Goal: Task Accomplishment & Management: Manage account settings

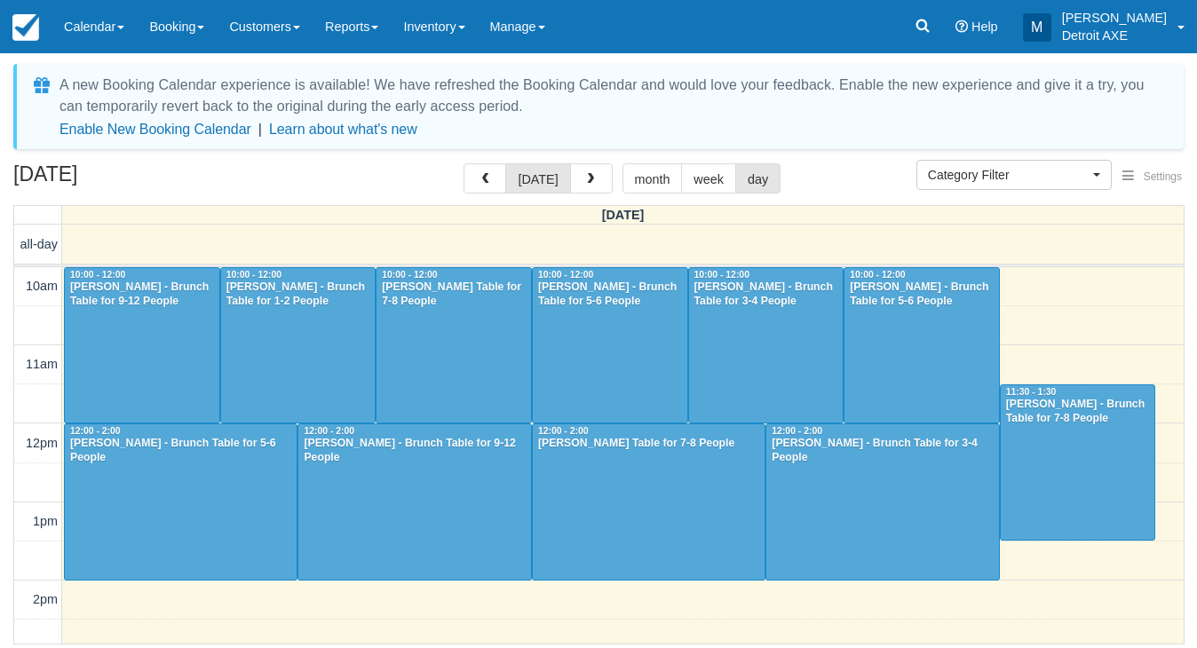
select select
click at [428, 28] on link "Inventory" at bounding box center [434, 26] width 86 height 53
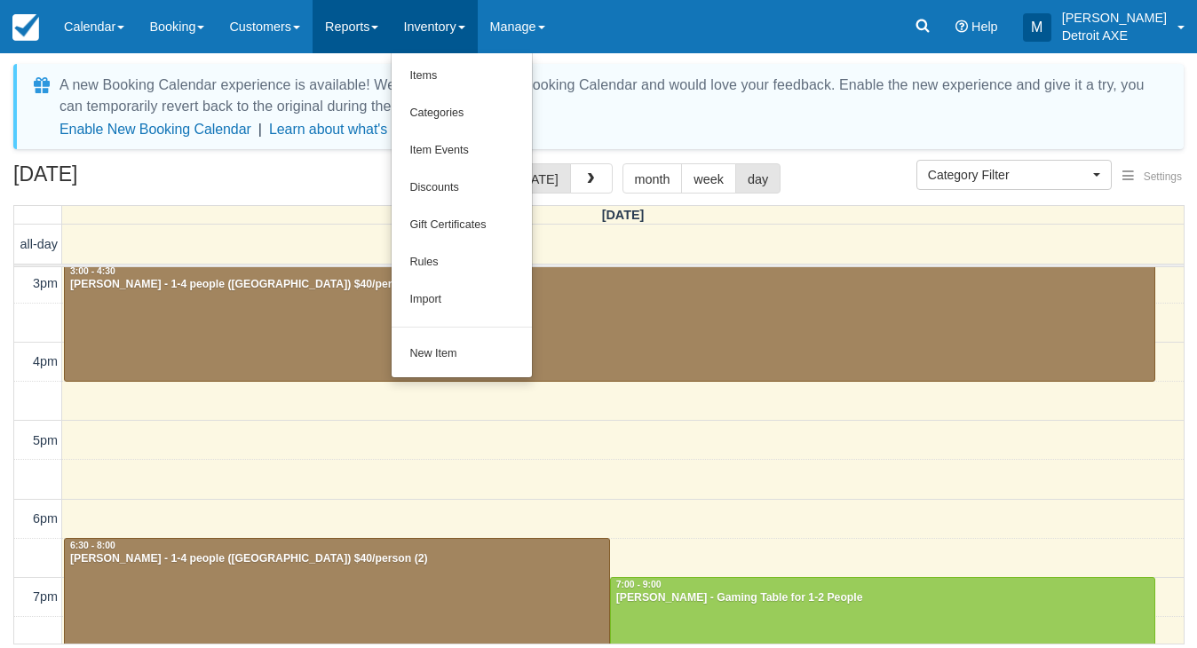
click at [370, 40] on link "Reports" at bounding box center [351, 26] width 78 height 53
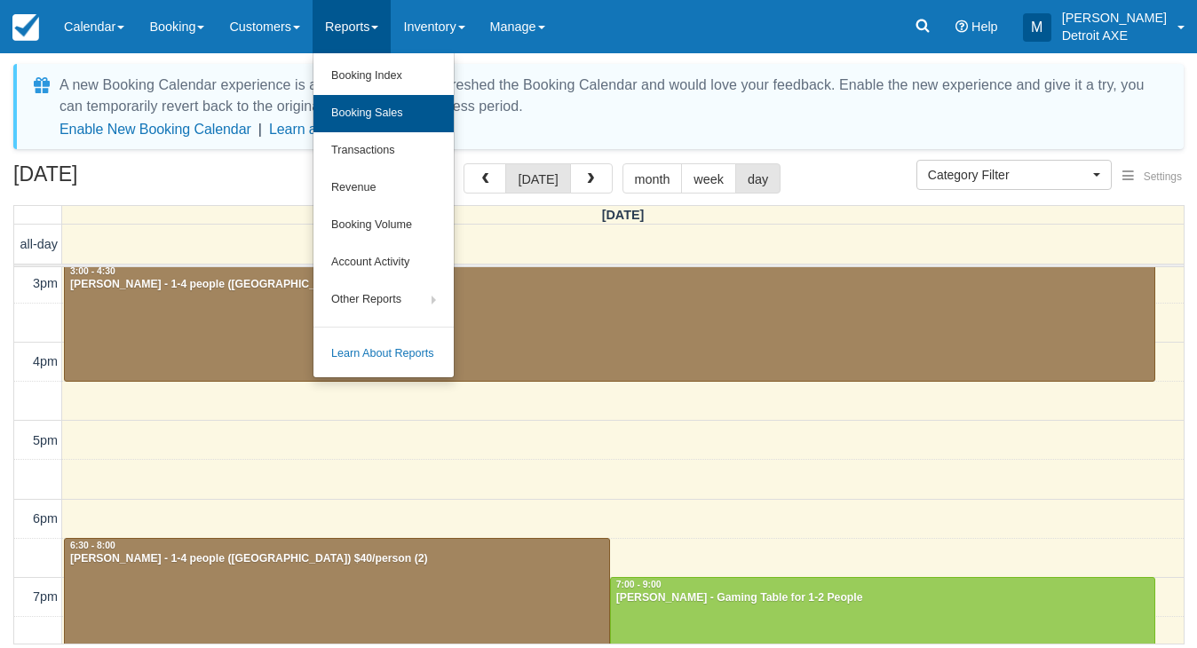
click at [370, 123] on link "Booking Sales" at bounding box center [383, 113] width 140 height 37
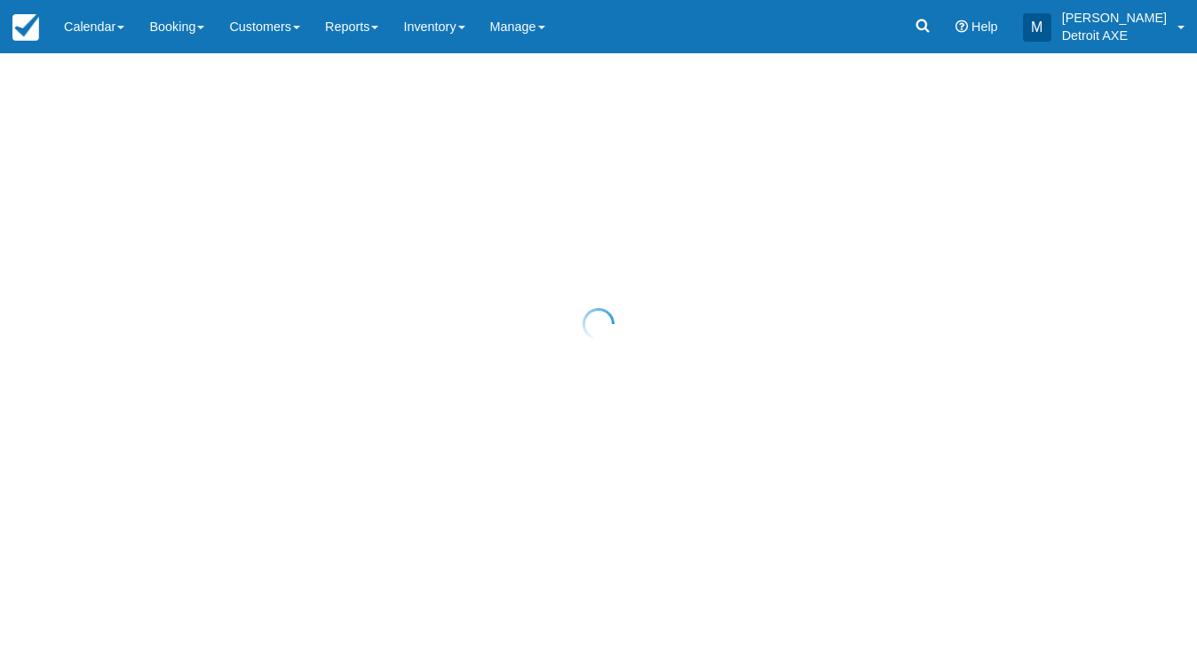
select select "20"
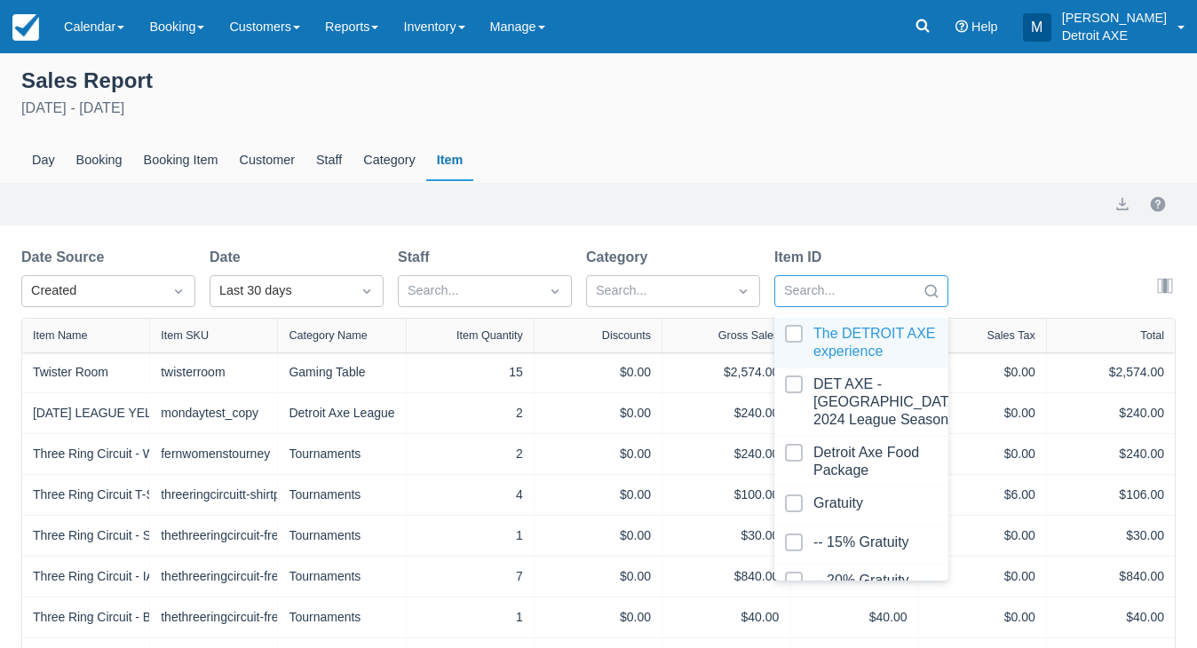
click at [834, 282] on div at bounding box center [845, 291] width 123 height 23
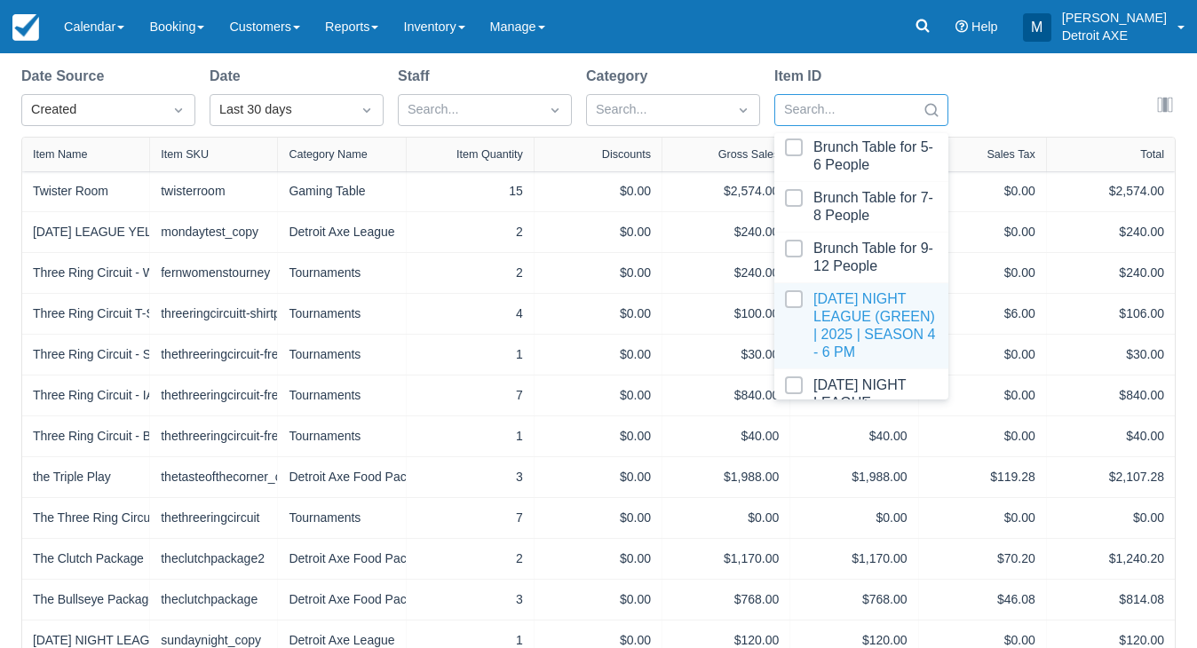
scroll to position [1026, 0]
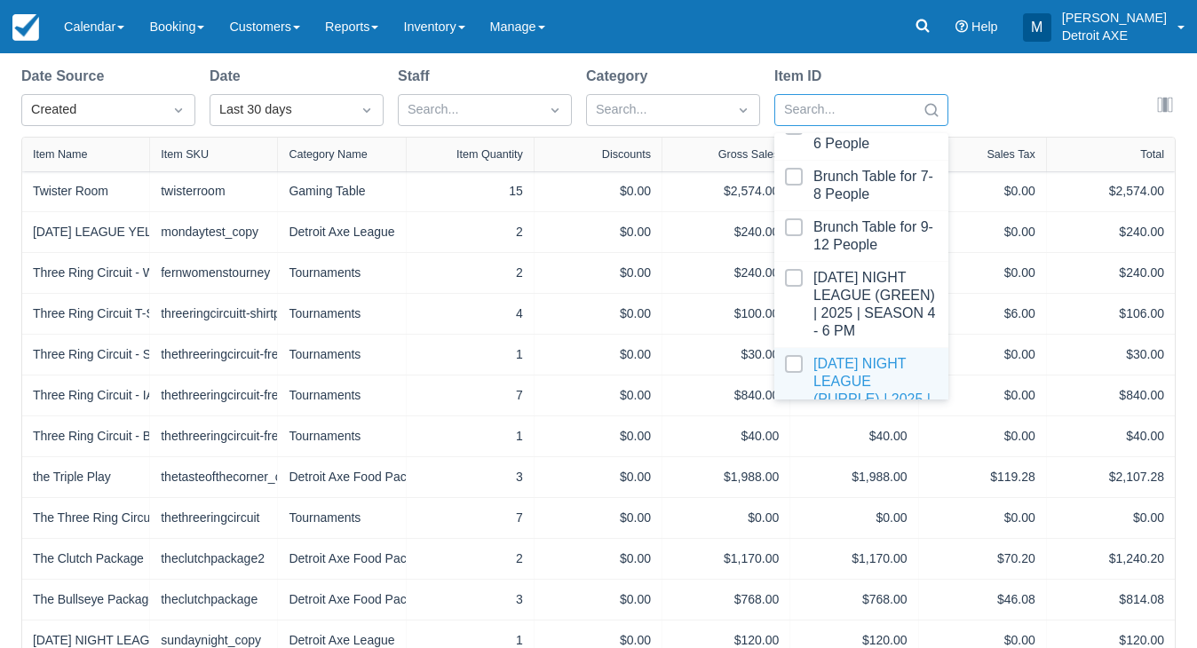
click at [854, 355] on div at bounding box center [861, 390] width 153 height 71
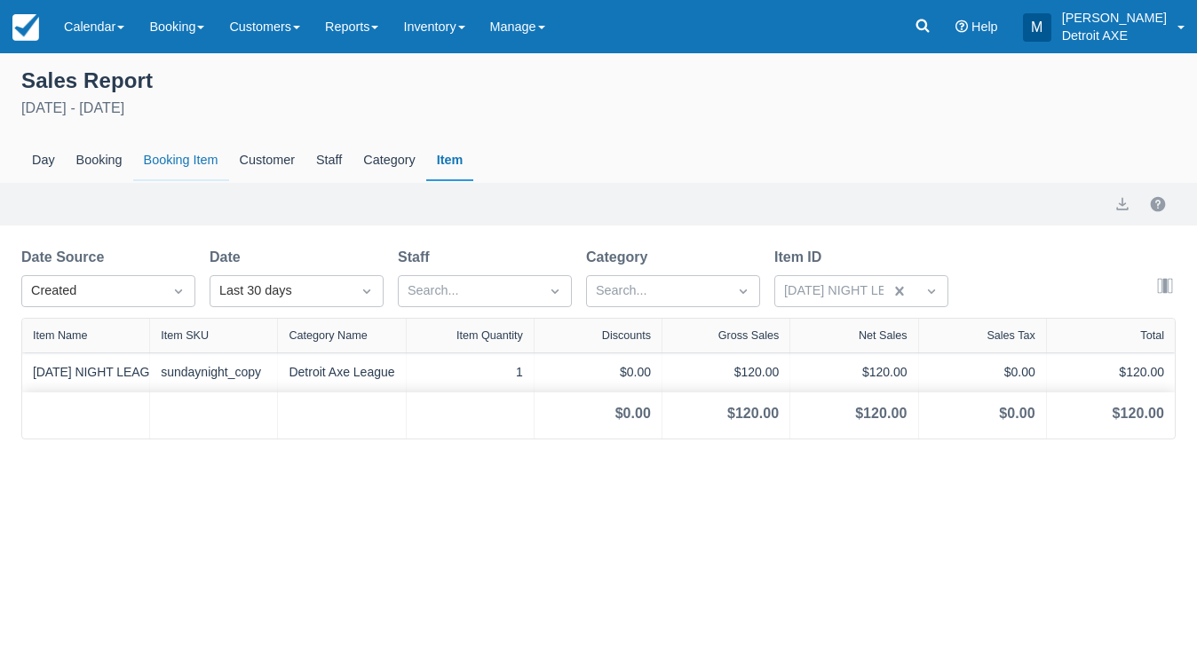
click at [200, 165] on div "Booking Item" at bounding box center [181, 160] width 96 height 41
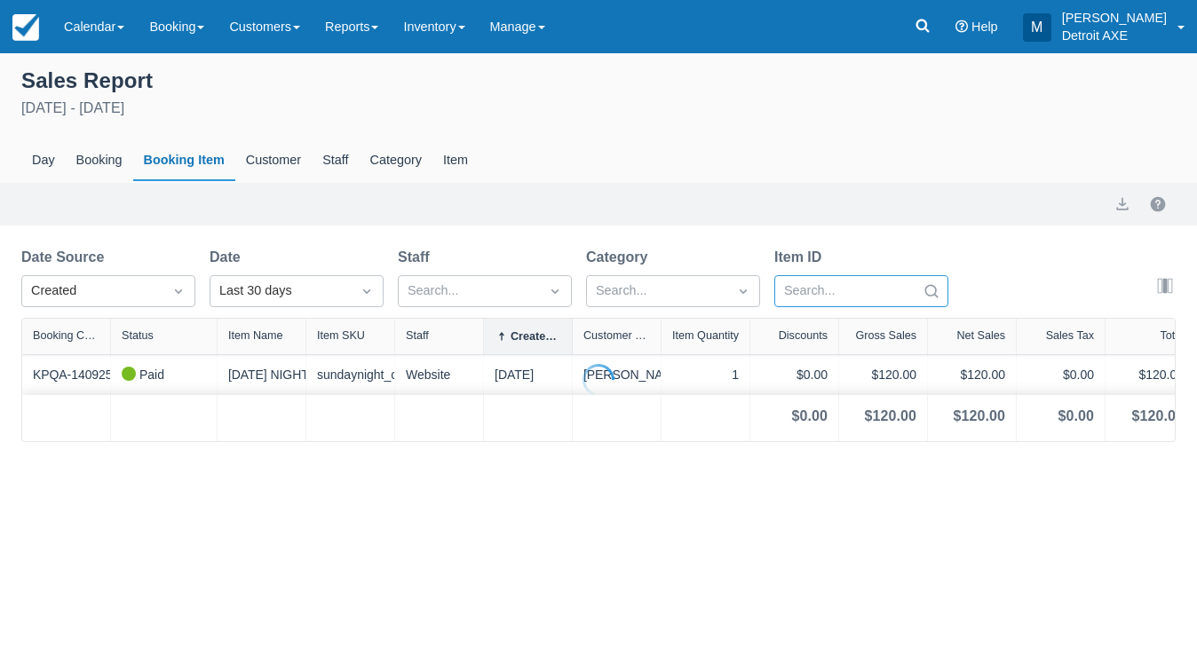
select select "20"
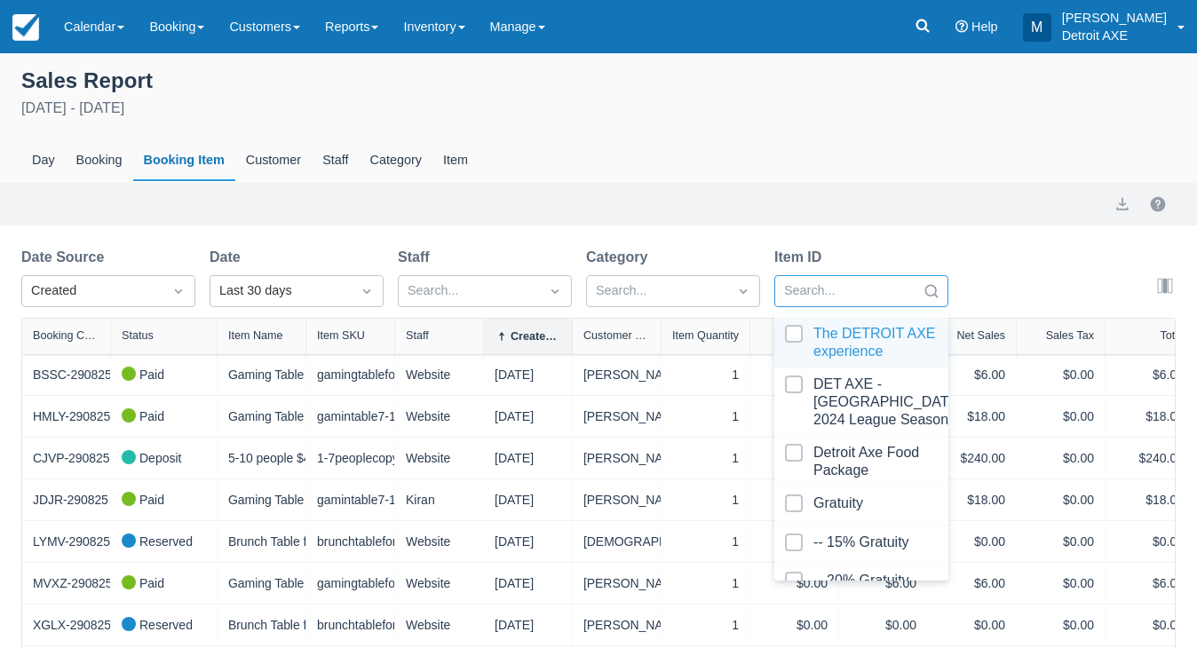
click at [932, 291] on icon "Search" at bounding box center [931, 291] width 18 height 18
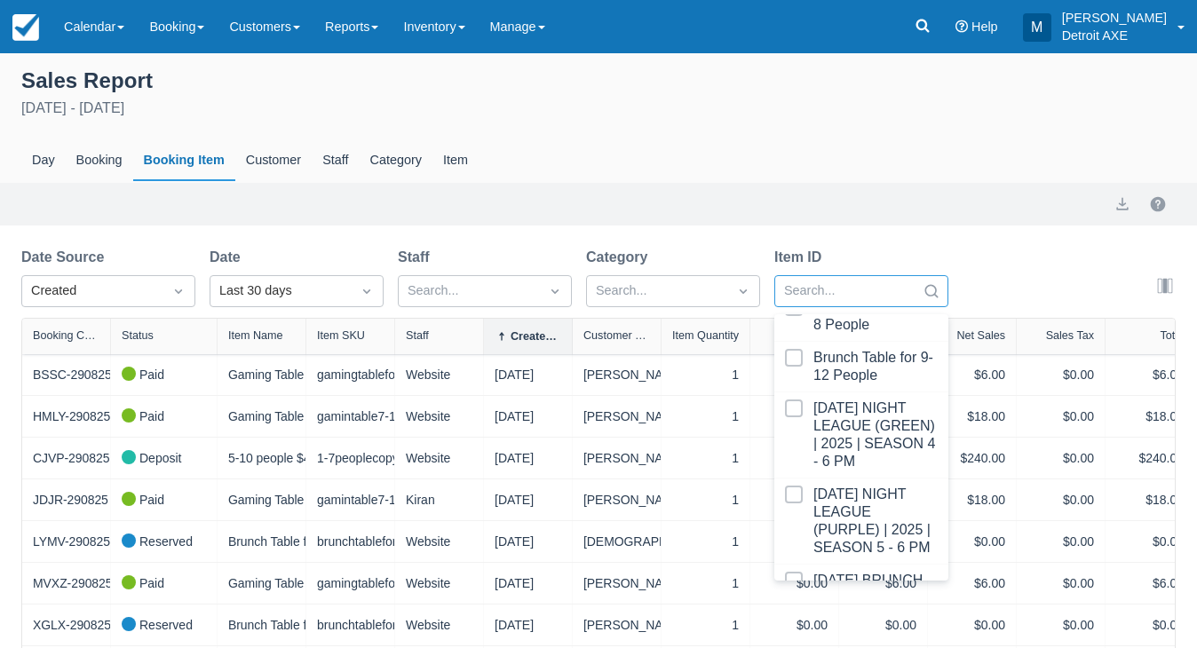
scroll to position [1082, 0]
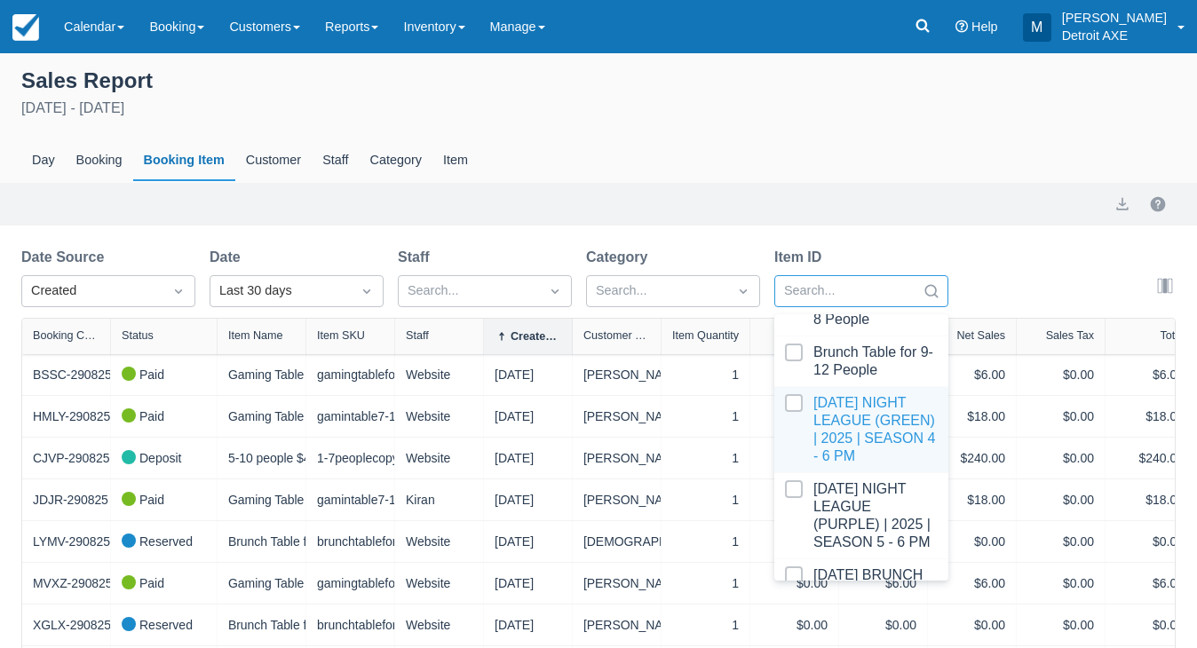
click at [859, 408] on div at bounding box center [861, 429] width 153 height 71
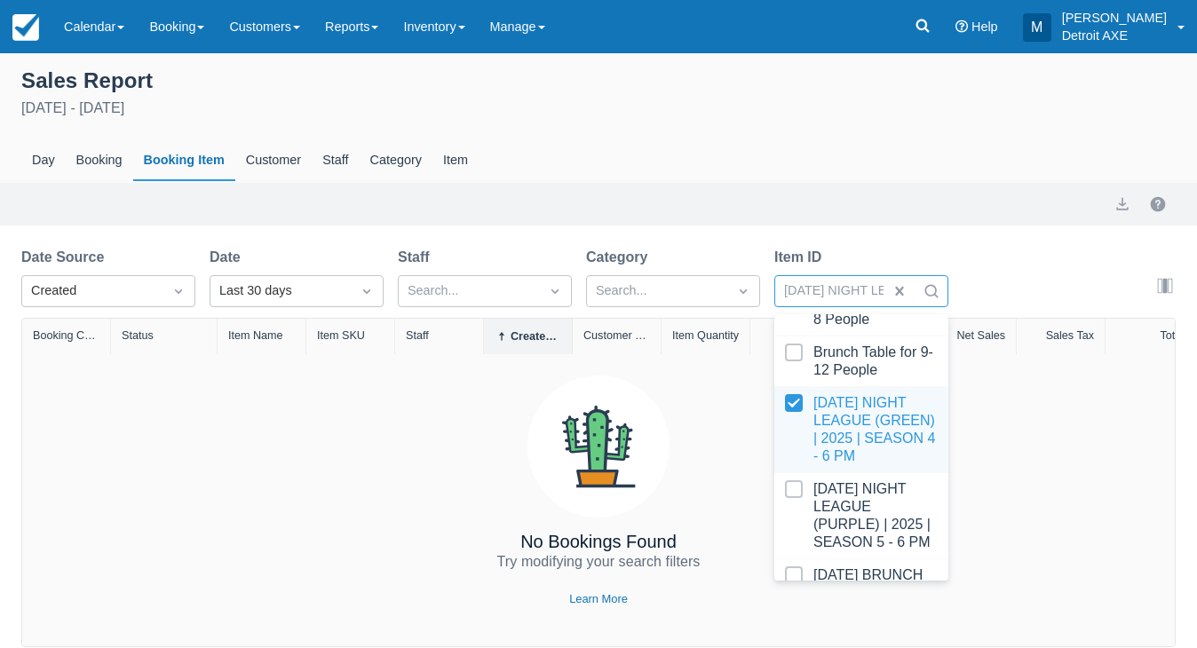
click at [826, 394] on div at bounding box center [861, 429] width 153 height 71
select select "20"
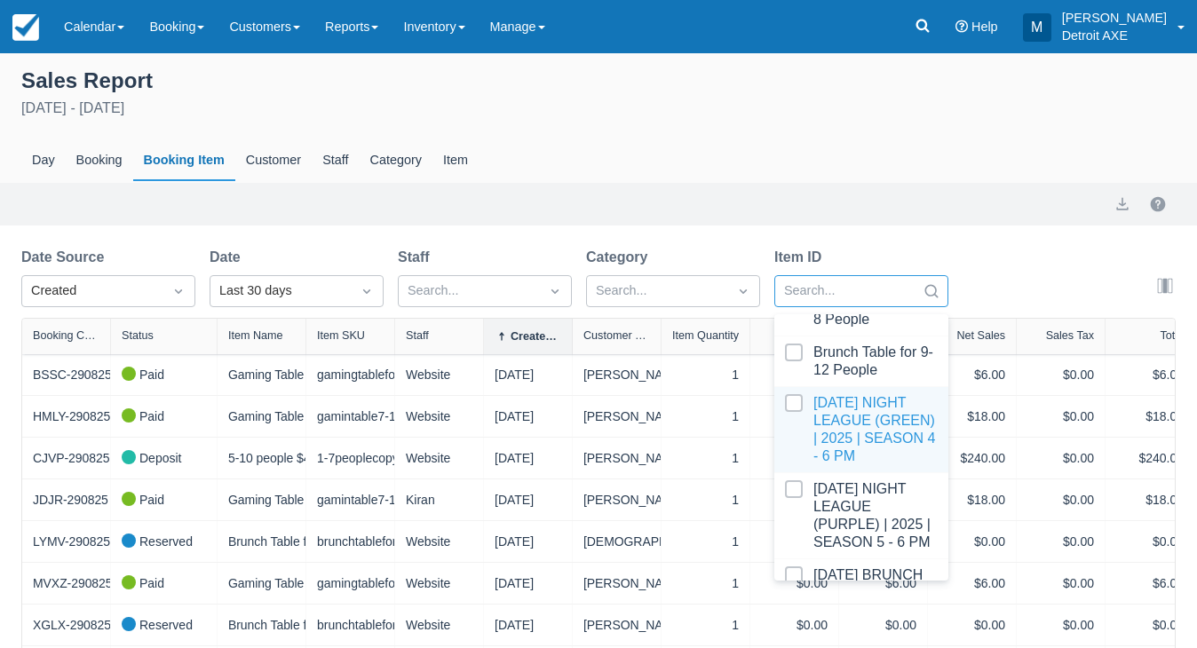
click at [826, 394] on div at bounding box center [861, 429] width 153 height 71
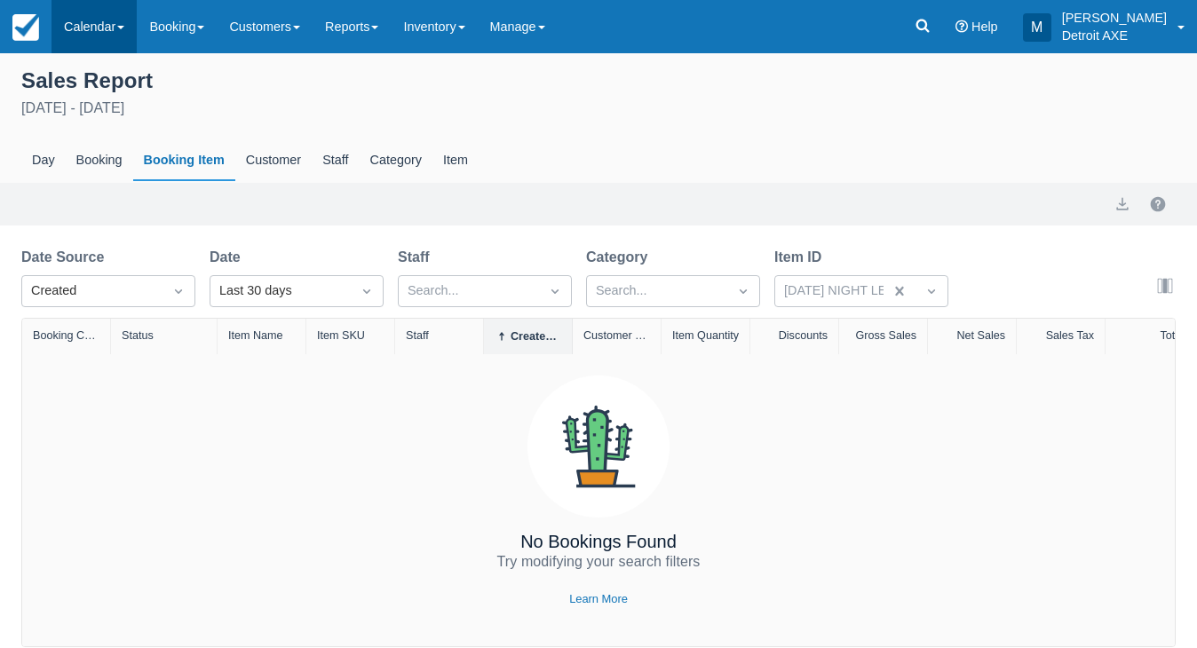
click at [104, 20] on link "Calendar" at bounding box center [93, 26] width 85 height 53
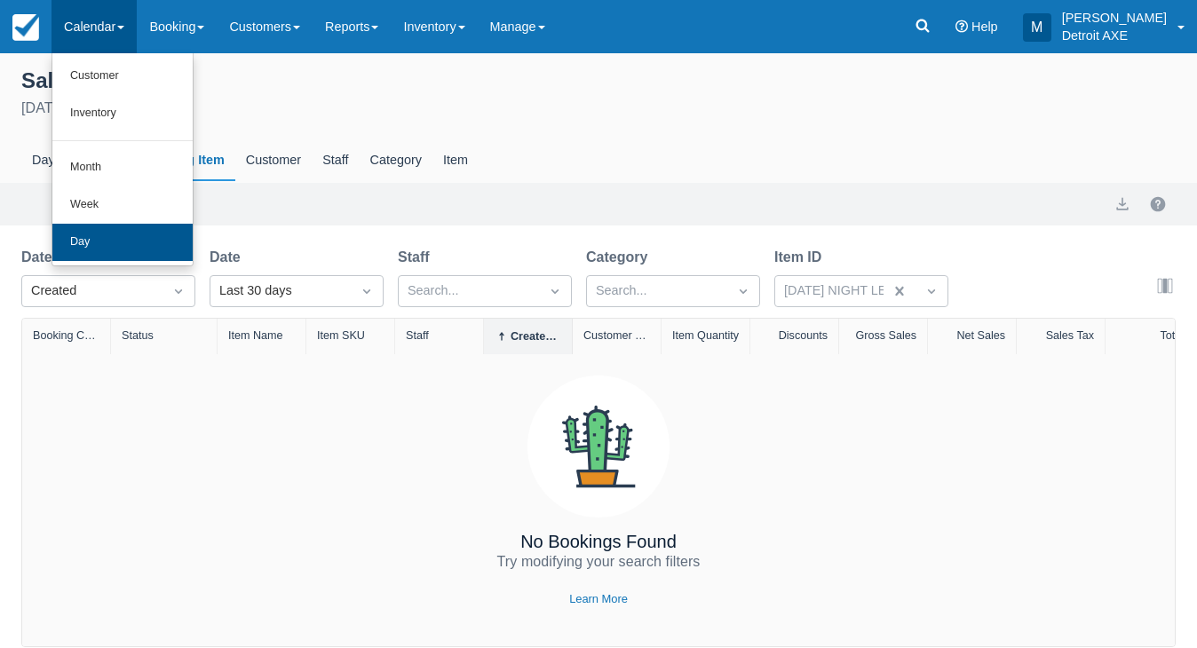
click at [128, 236] on link "Day" at bounding box center [122, 242] width 140 height 37
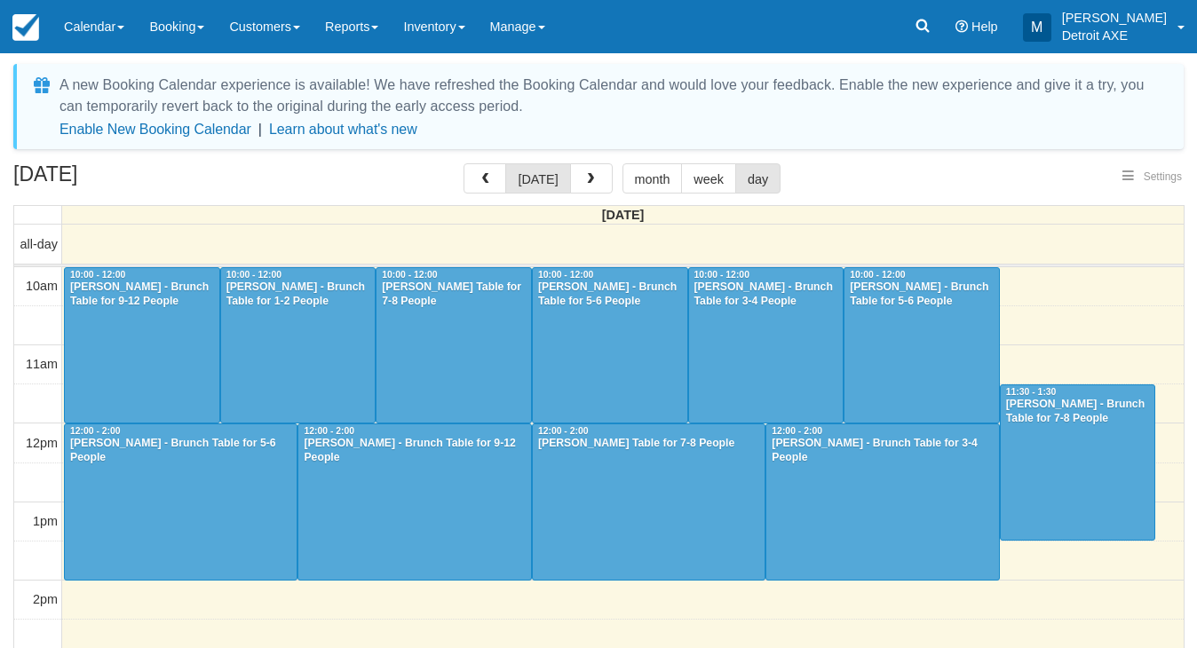
select select
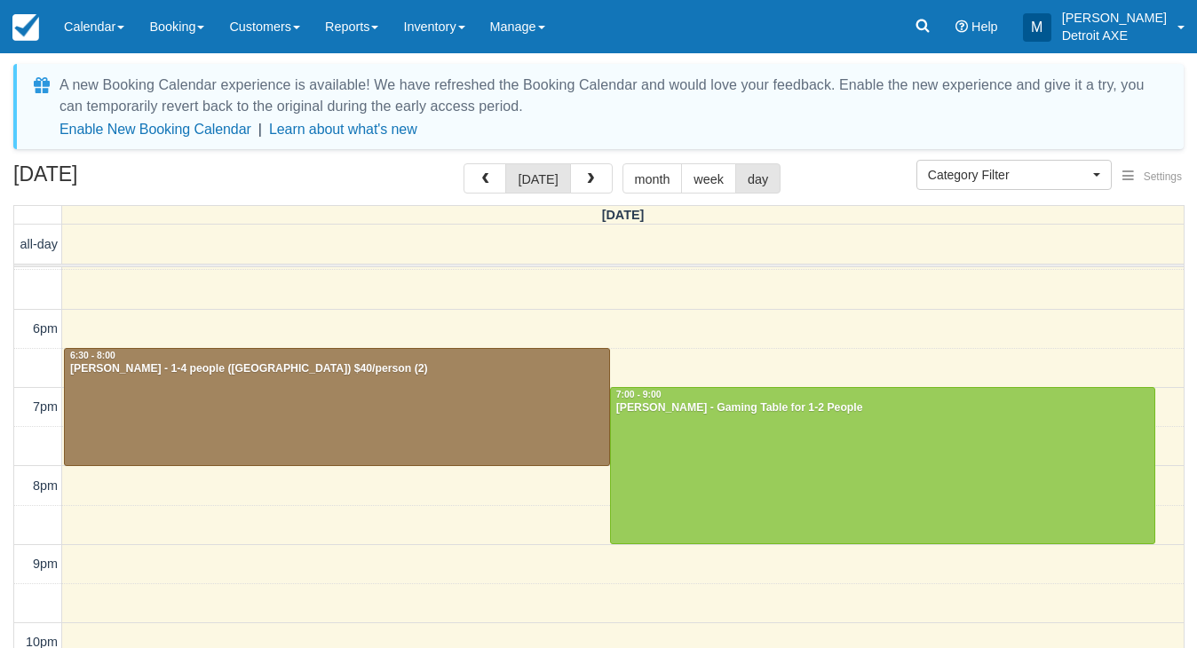
click at [439, 412] on div at bounding box center [337, 407] width 544 height 116
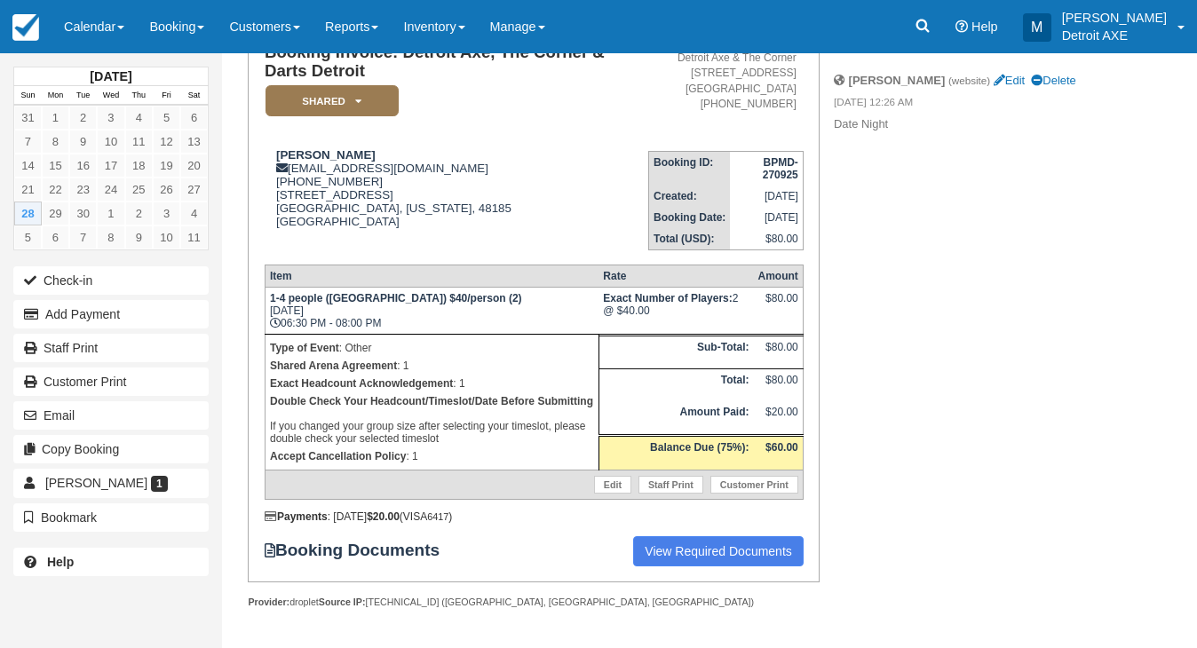
scroll to position [162, 0]
click at [510, 161] on div "[PERSON_NAME] [EMAIL_ADDRESS][DOMAIN_NAME] [PHONE_NUMBER] [STREET_ADDRESS][US_S…" at bounding box center [456, 199] width 383 height 102
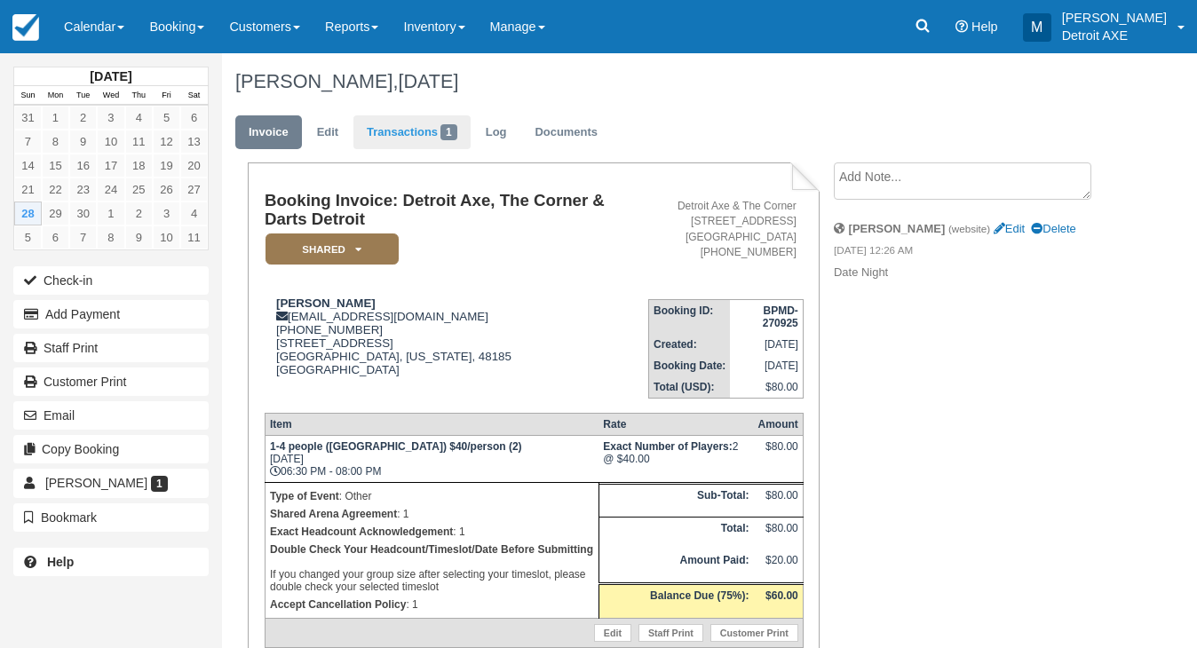
scroll to position [0, 0]
click at [507, 130] on link "Log" at bounding box center [496, 132] width 48 height 35
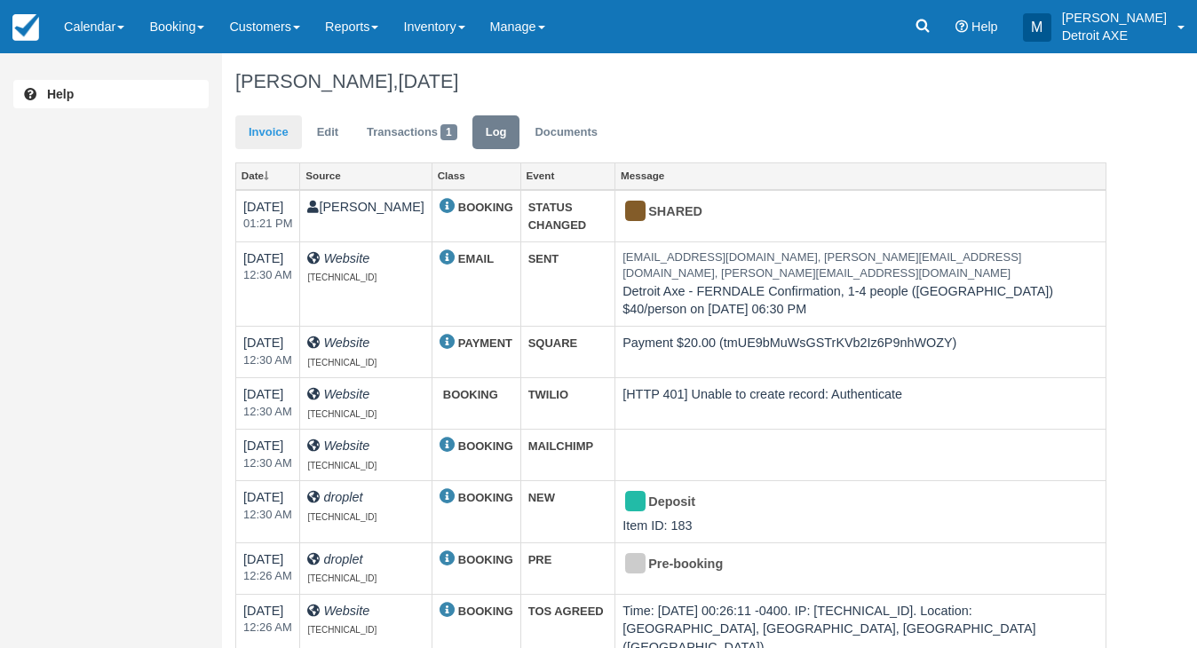
click at [296, 117] on link "Invoice" at bounding box center [268, 132] width 67 height 35
